Goal: Find specific page/section: Find specific page/section

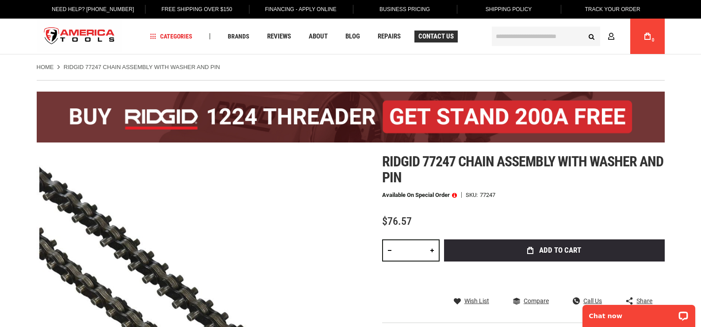
click at [436, 34] on span "Contact Us" at bounding box center [435, 36] width 35 height 7
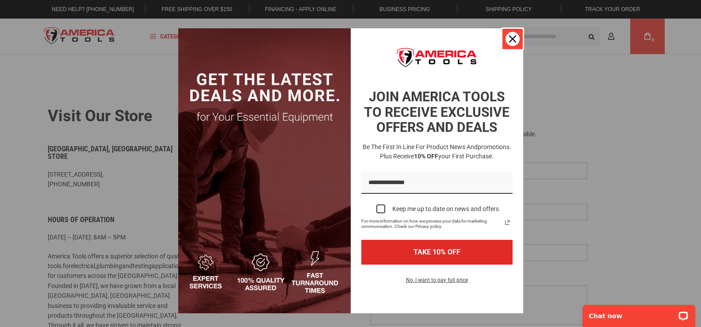
click at [509, 35] on icon "close icon" at bounding box center [512, 38] width 7 height 7
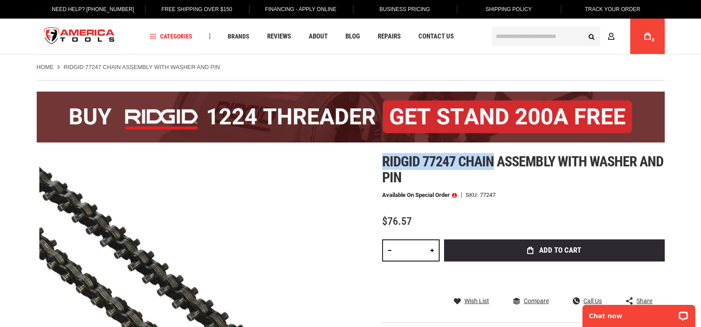
drag, startPoint x: 495, startPoint y: 161, endPoint x: 377, endPoint y: 155, distance: 118.6
click at [377, 155] on div "Skip to the end of the images gallery Skip to the beginning of the images galle…" at bounding box center [351, 310] width 628 height 314
copy span "Ridgid 77247 chain"
